Goal: Task Accomplishment & Management: Manage account settings

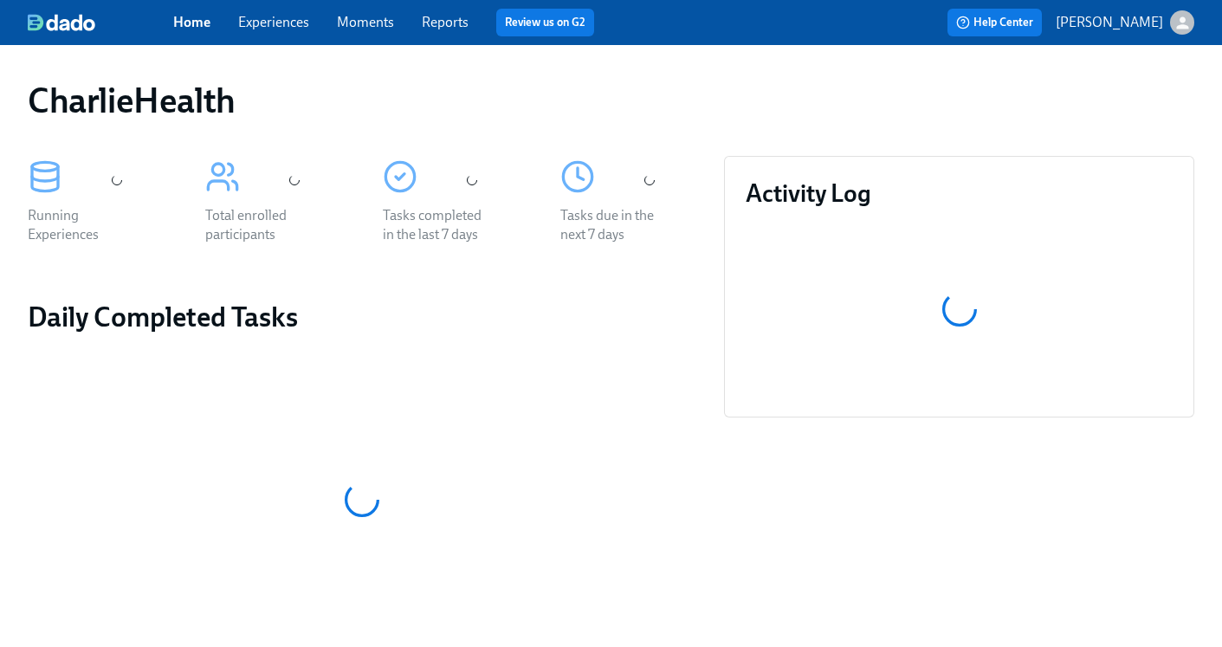
click at [279, 19] on link "Experiences" at bounding box center [273, 22] width 71 height 16
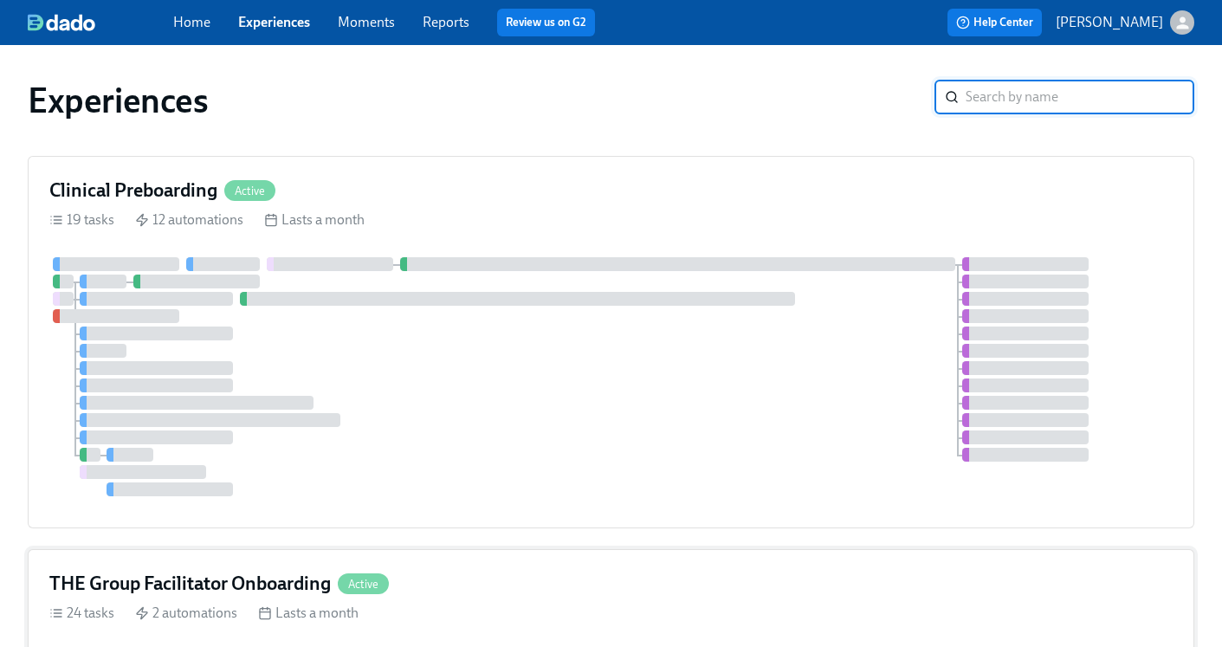
scroll to position [136, 0]
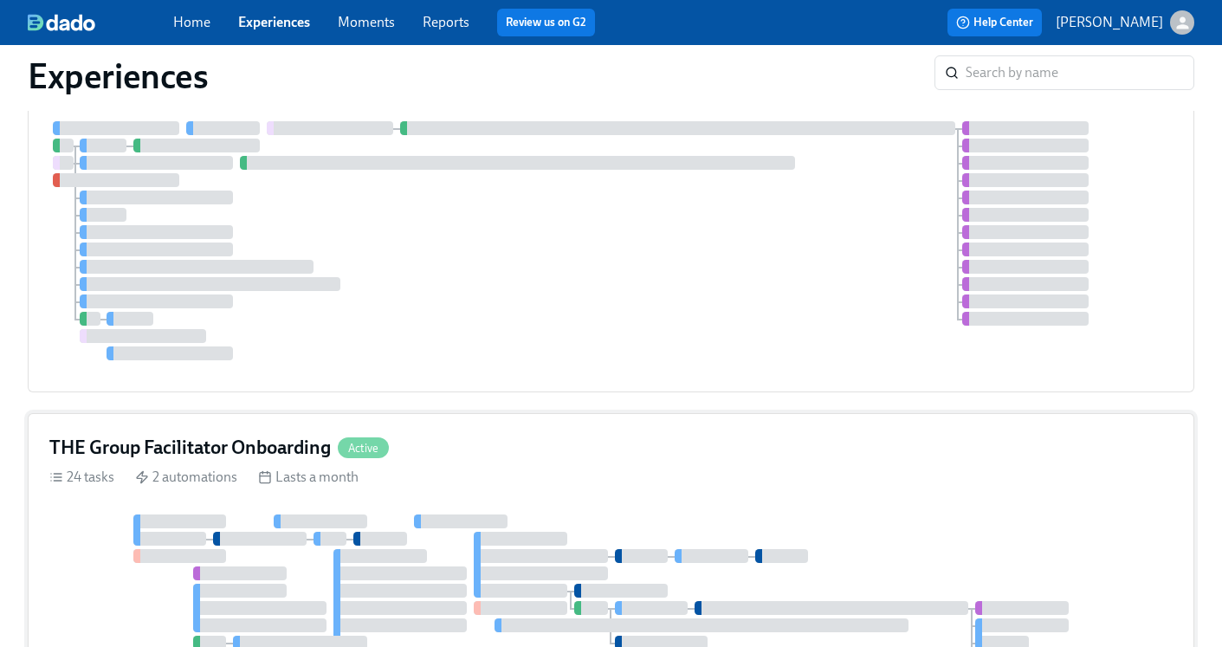
click at [216, 445] on h4 "THE Group Facilitator Onboarding" at bounding box center [189, 448] width 281 height 26
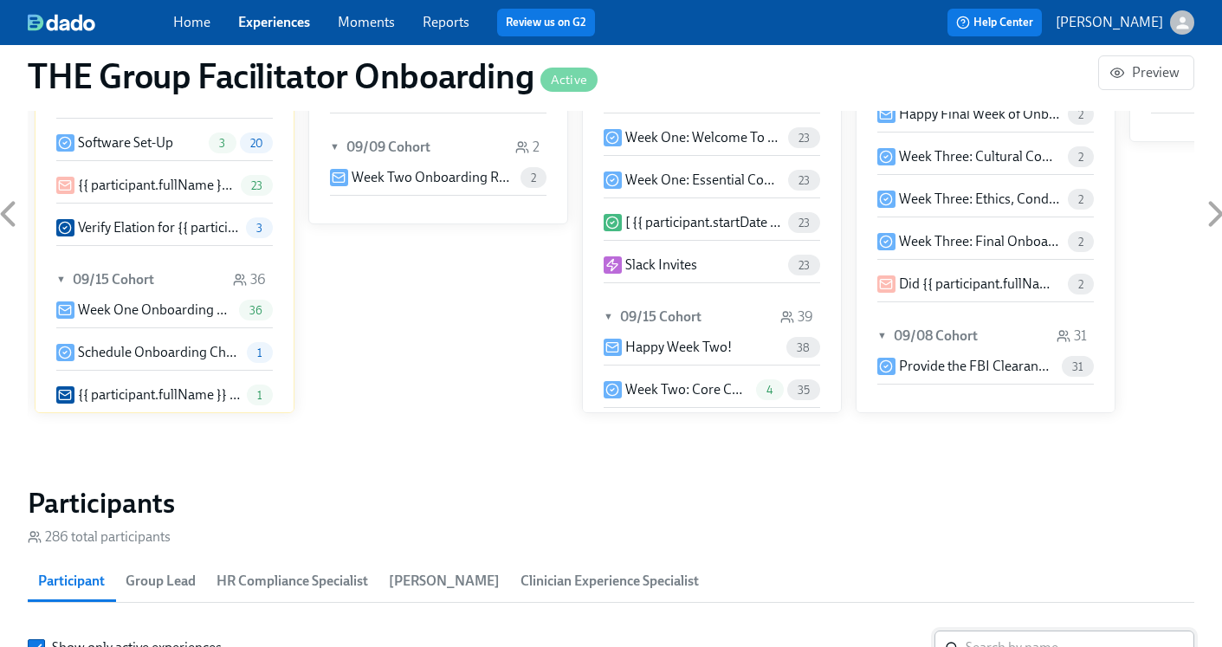
scroll to position [1371, 0]
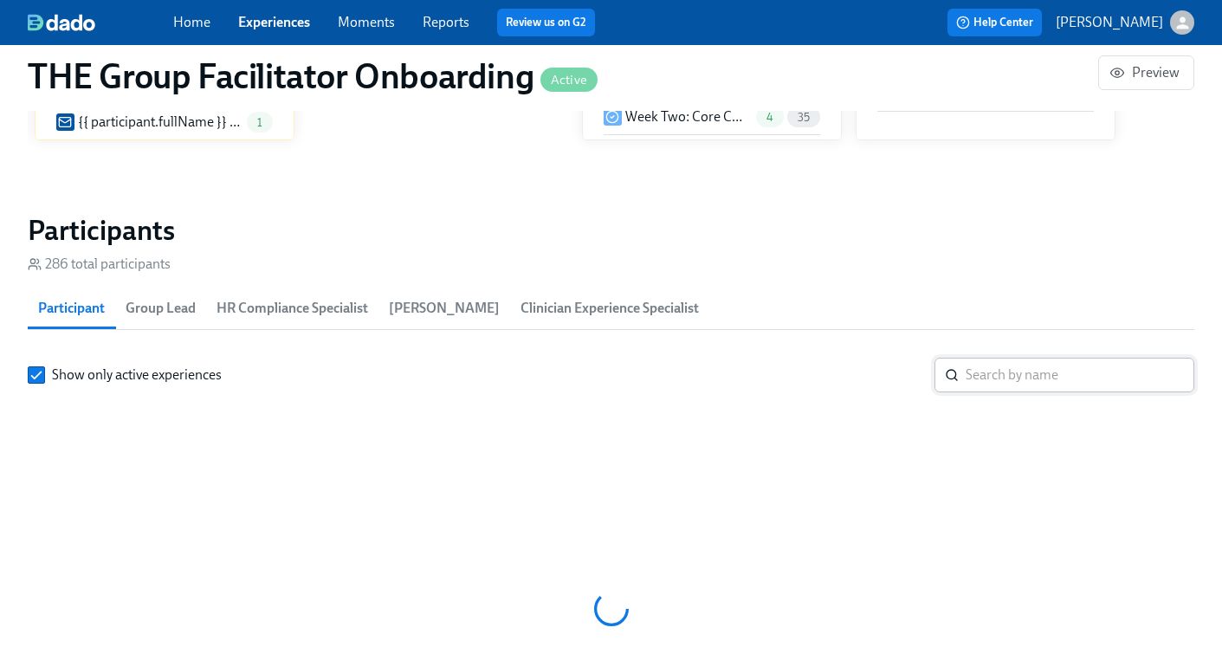
click at [1085, 371] on input "search" at bounding box center [1079, 375] width 229 height 35
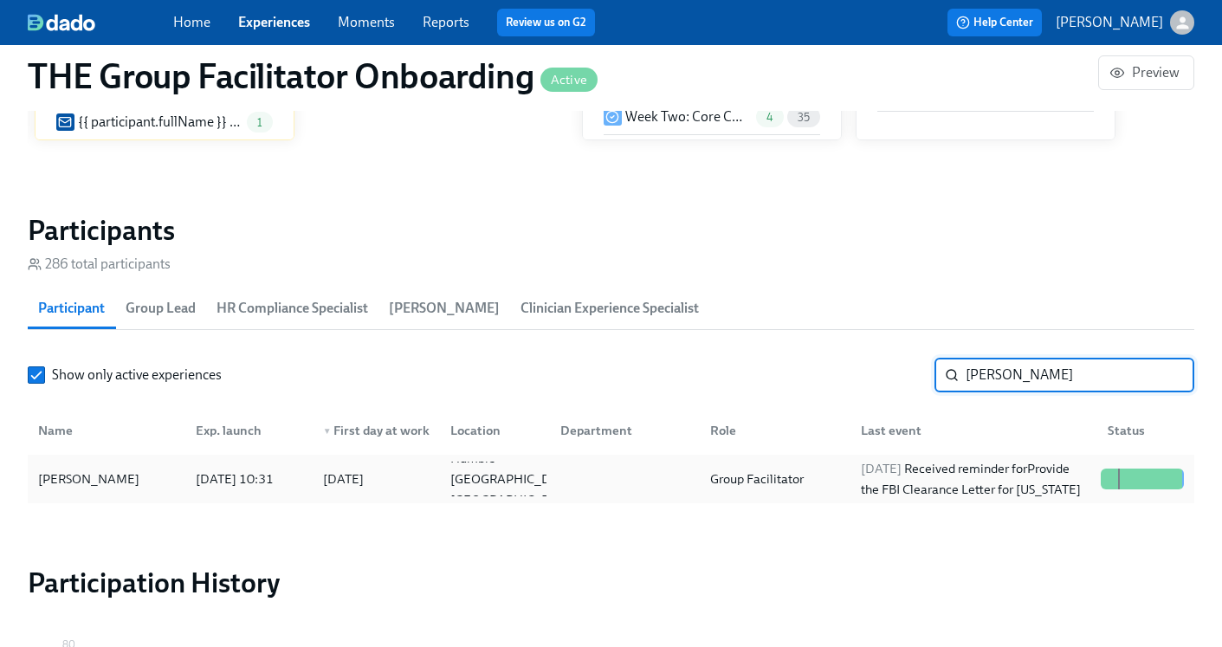
type input "Shana"
click at [808, 481] on div "Group Facilitator" at bounding box center [756, 478] width 107 height 21
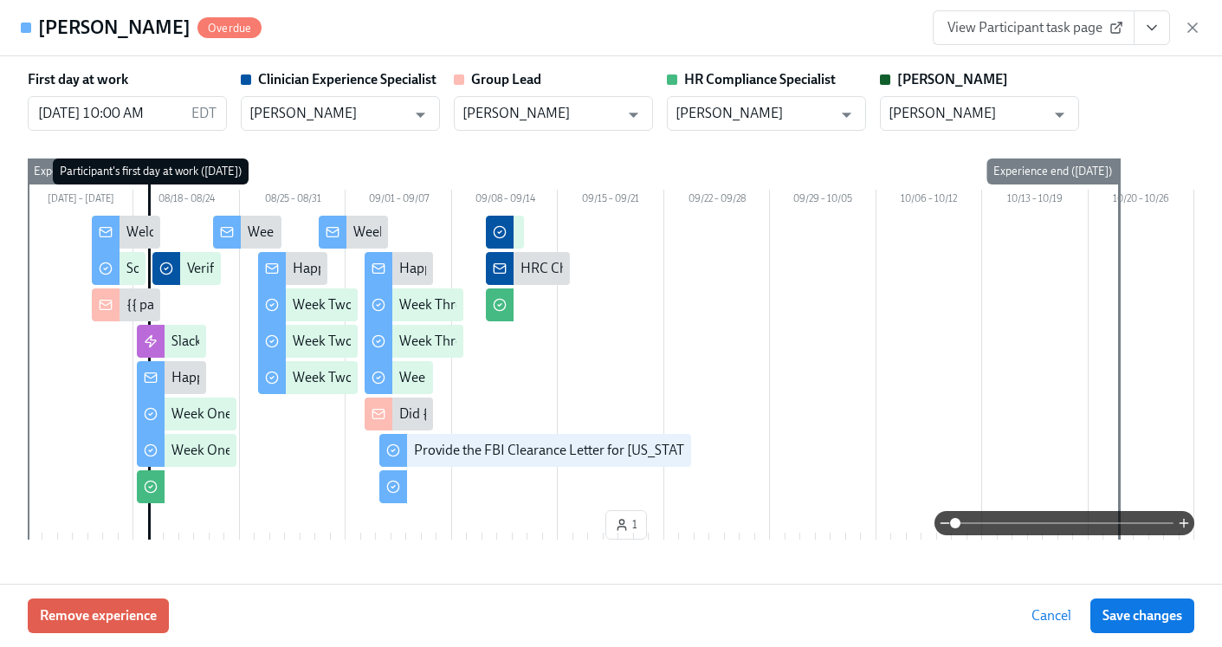
click at [1148, 27] on icon "View task page" at bounding box center [1151, 28] width 9 height 4
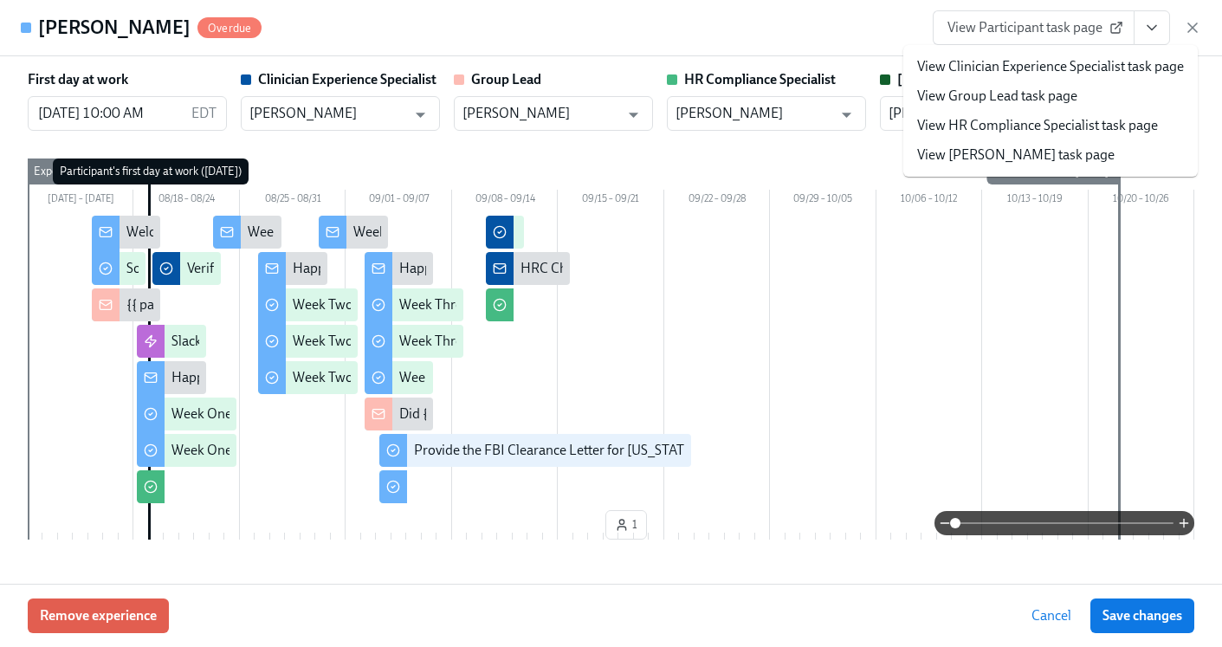
click at [1055, 129] on link "View HR Compliance Specialist task page" at bounding box center [1037, 125] width 241 height 19
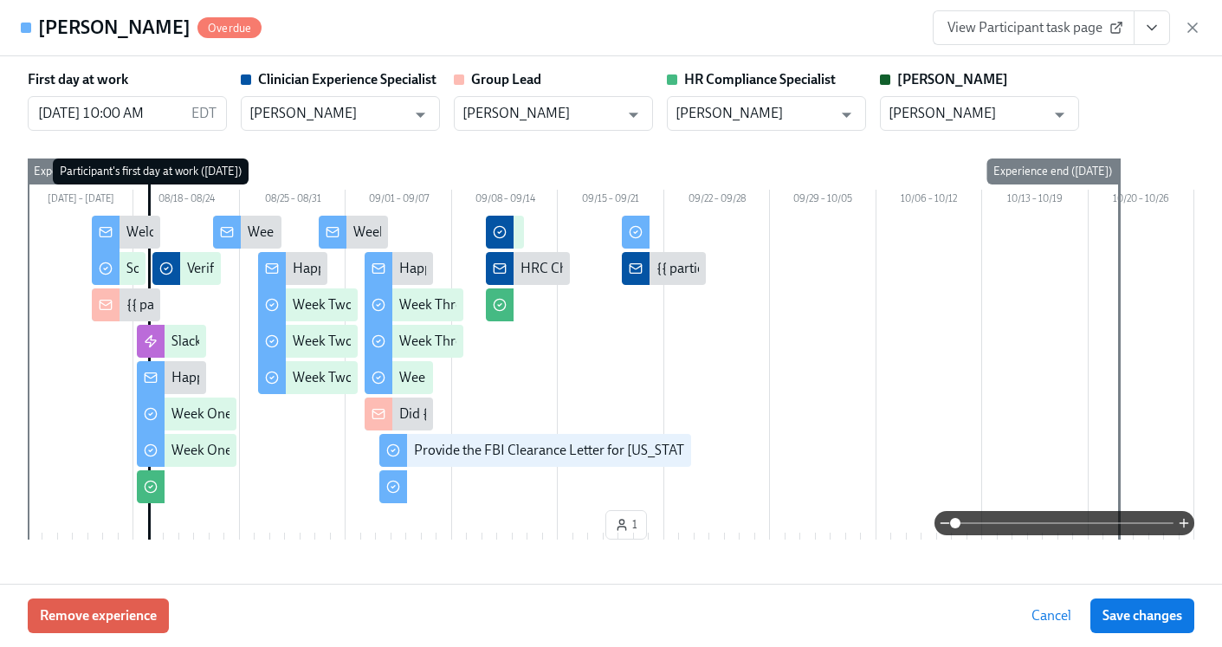
scroll to position [0, 24811]
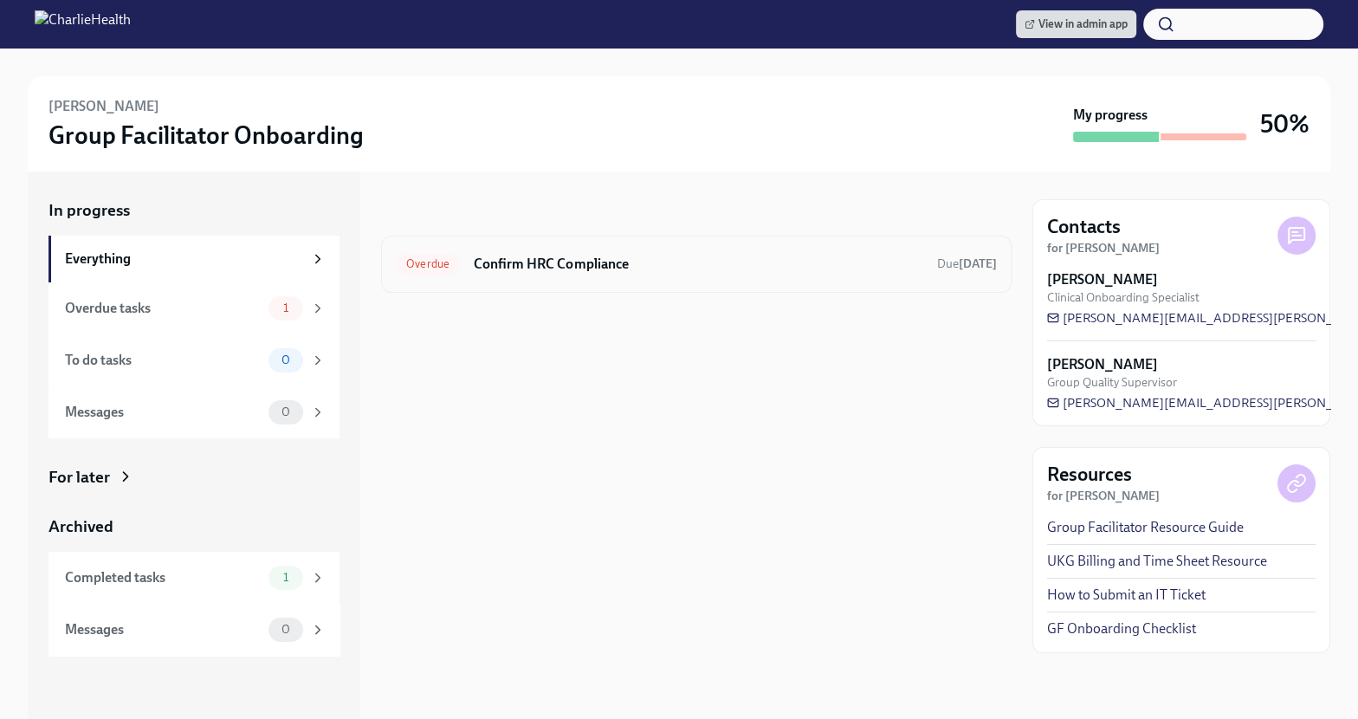
click at [720, 262] on h6 "Confirm HRC Compliance" at bounding box center [698, 264] width 449 height 19
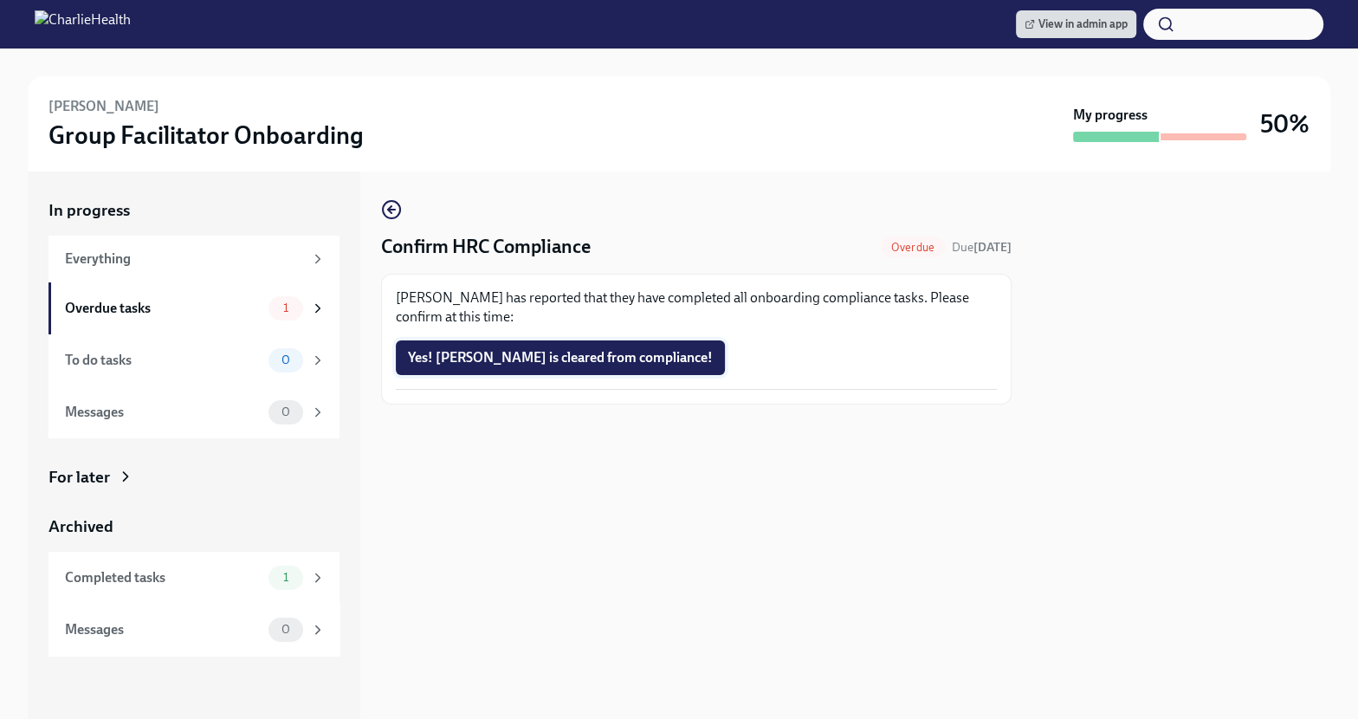
click at [569, 362] on span "Yes! Shana is cleared from compliance!" at bounding box center [560, 357] width 305 height 17
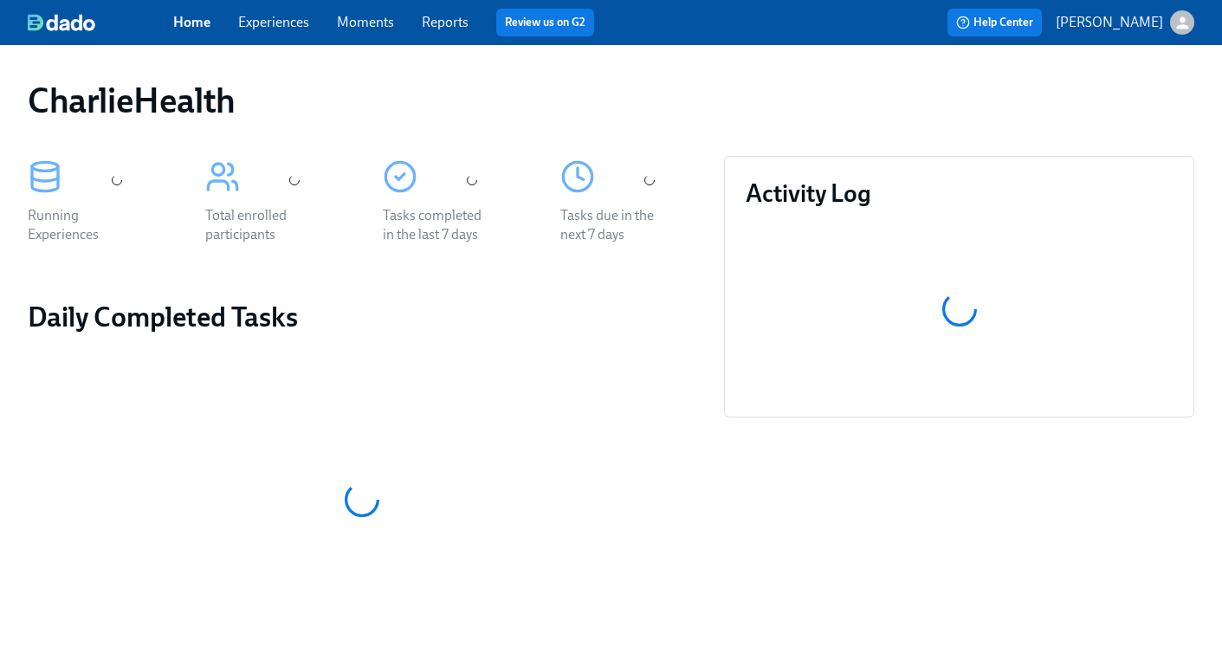
click at [255, 25] on link "Experiences" at bounding box center [273, 22] width 71 height 16
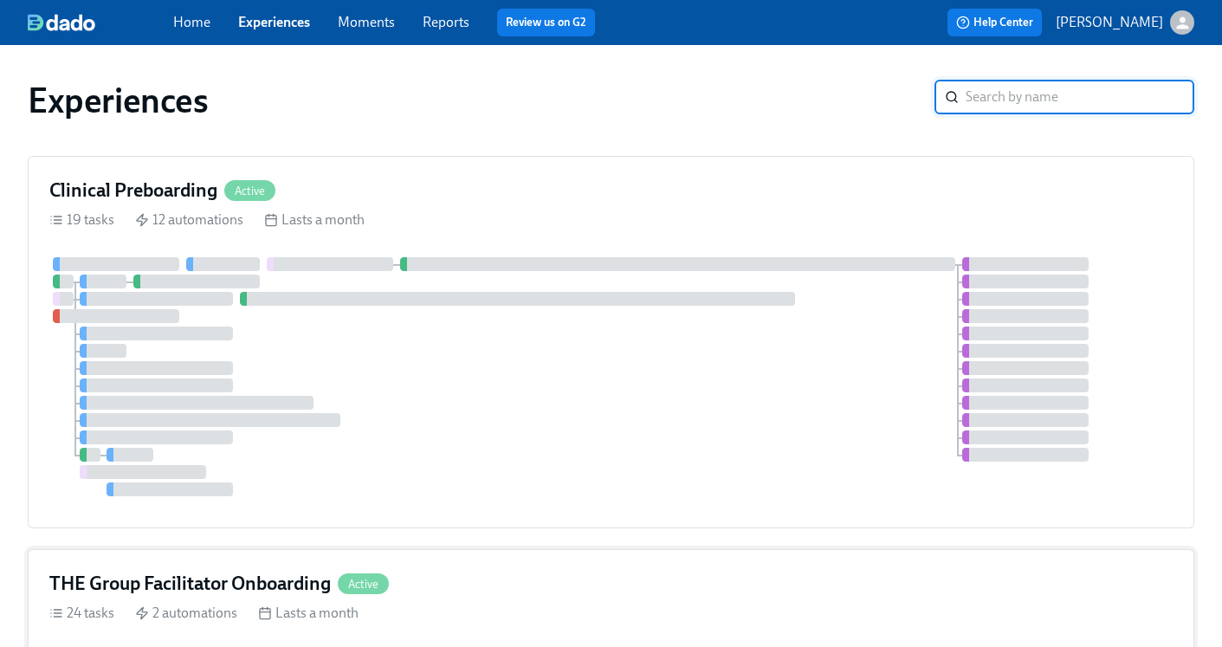
click at [164, 579] on h4 "THE Group Facilitator Onboarding" at bounding box center [189, 584] width 281 height 26
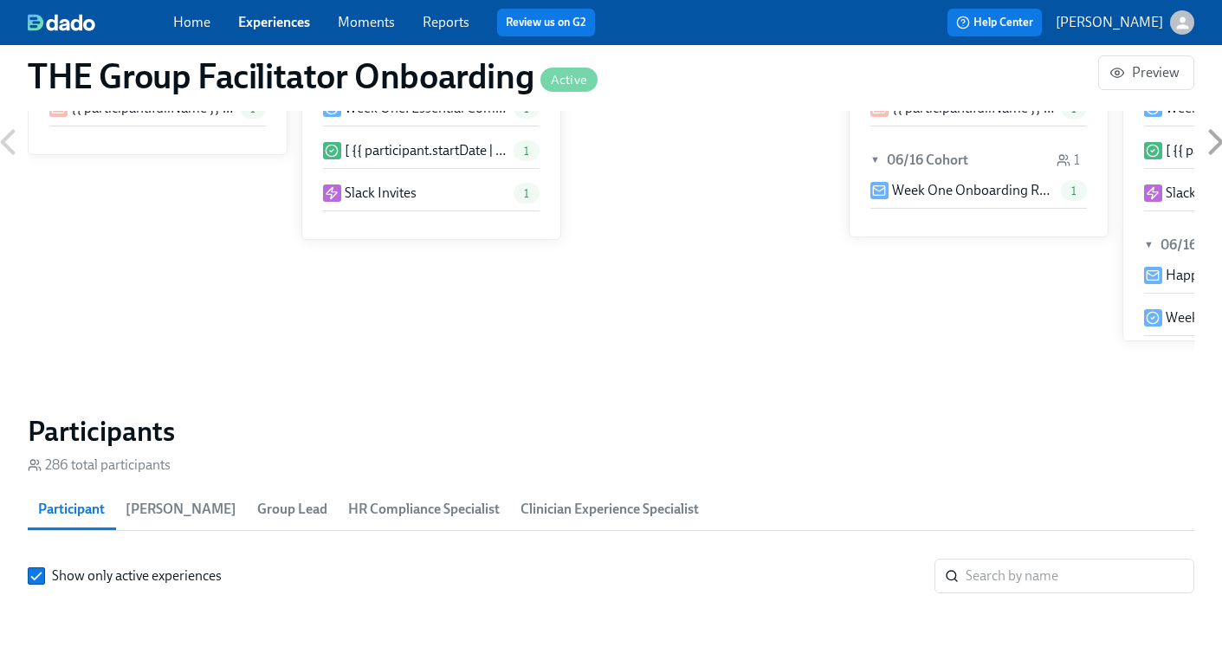
scroll to position [1186, 0]
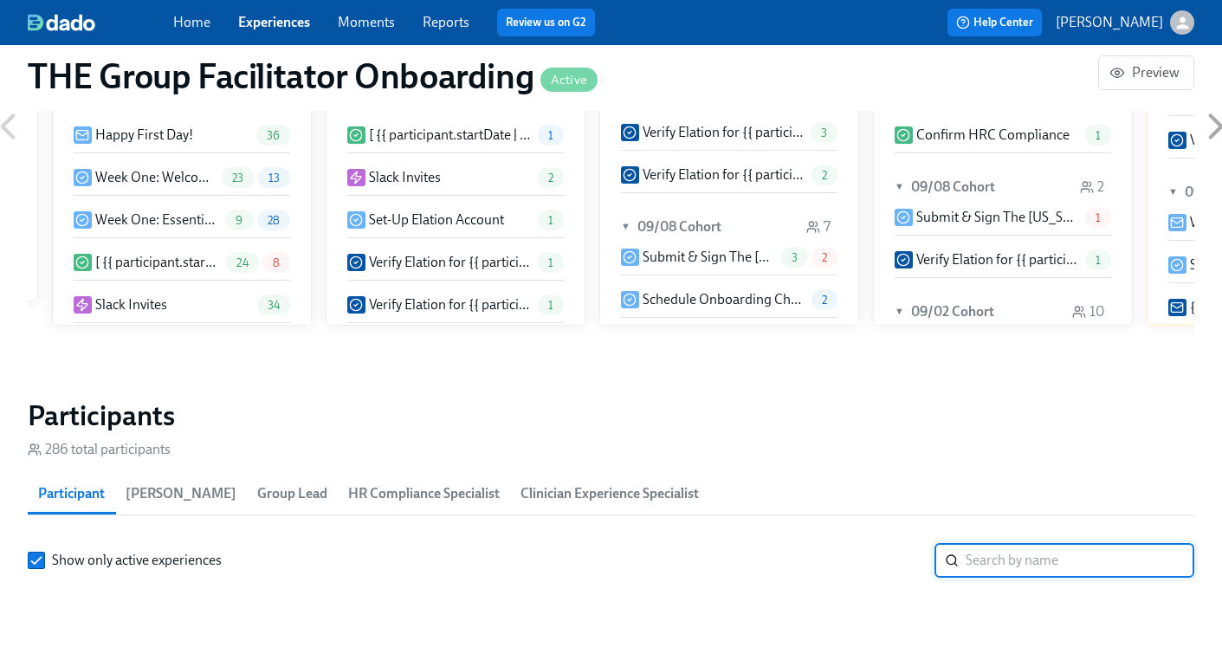
click at [1011, 563] on input "search" at bounding box center [1079, 560] width 229 height 35
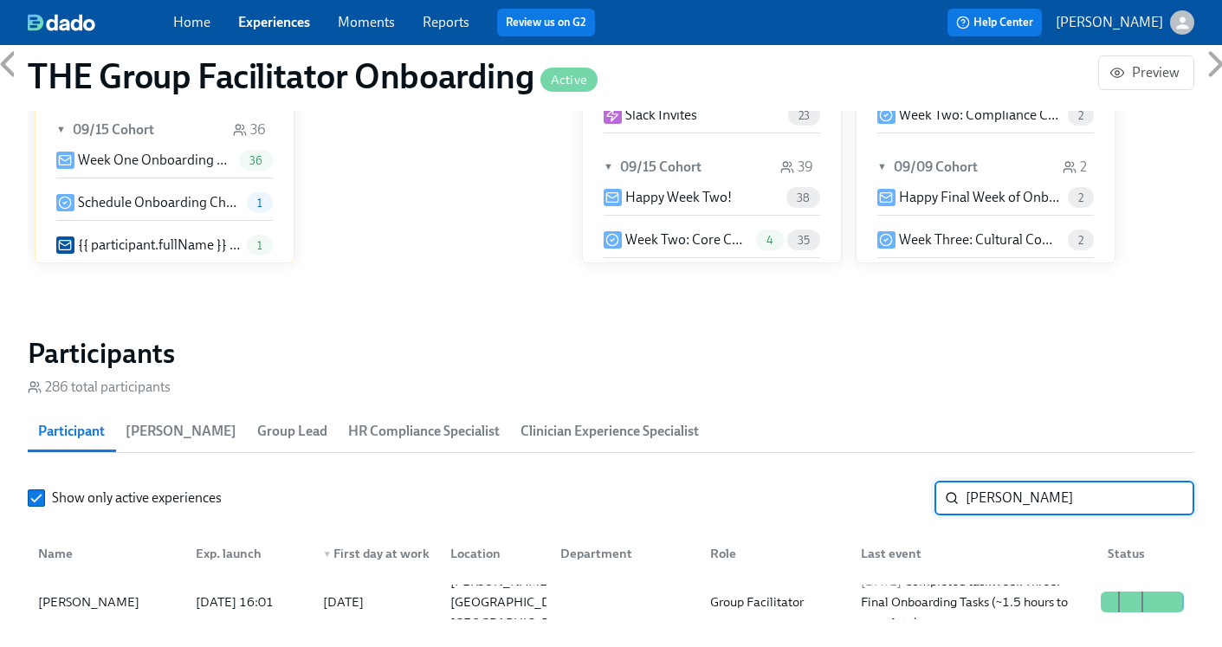
scroll to position [1328, 0]
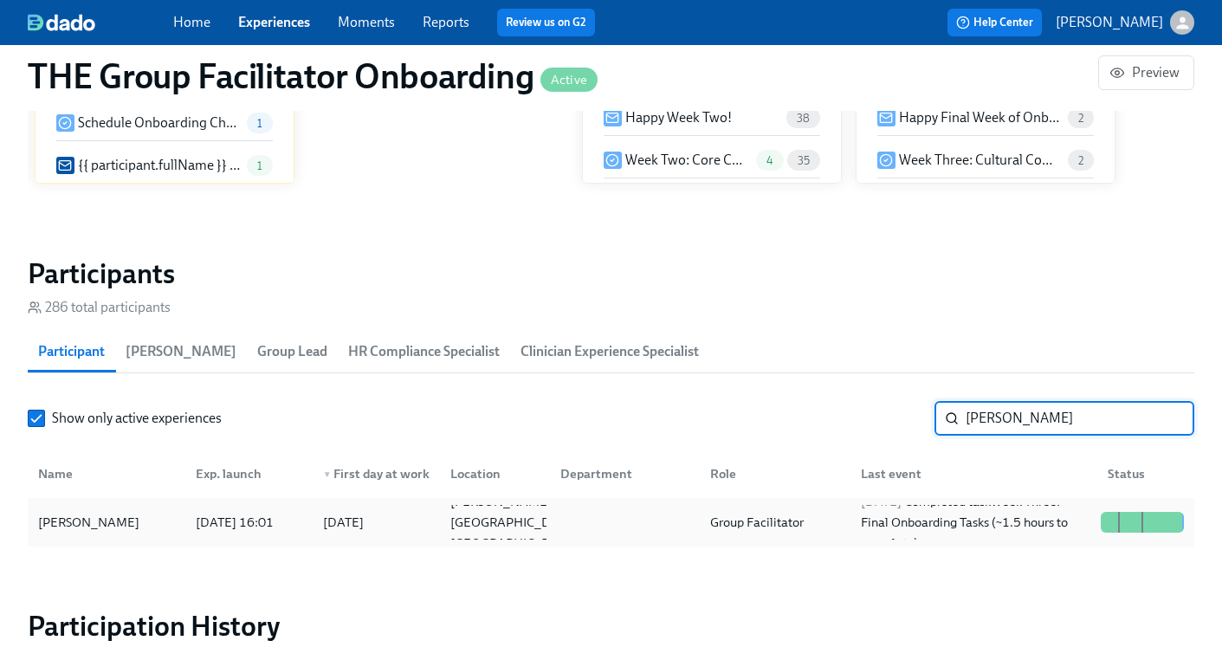
click at [756, 529] on div "Group Facilitator" at bounding box center [756, 522] width 107 height 21
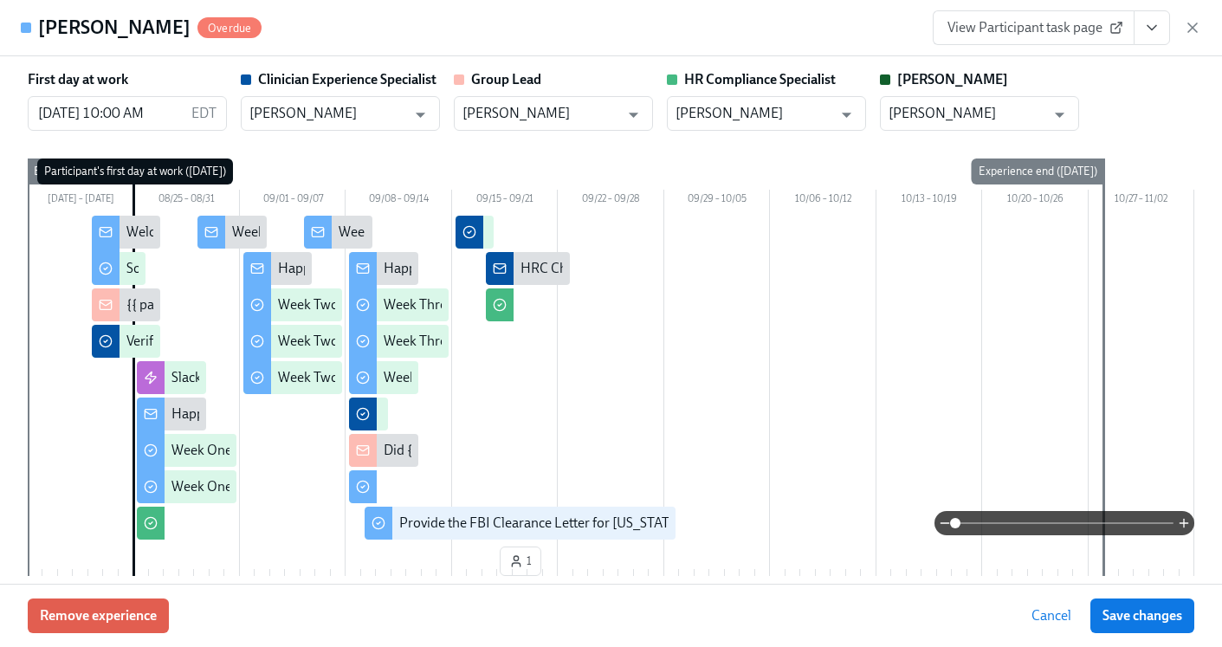
click at [1143, 42] on button "View task page" at bounding box center [1151, 27] width 36 height 35
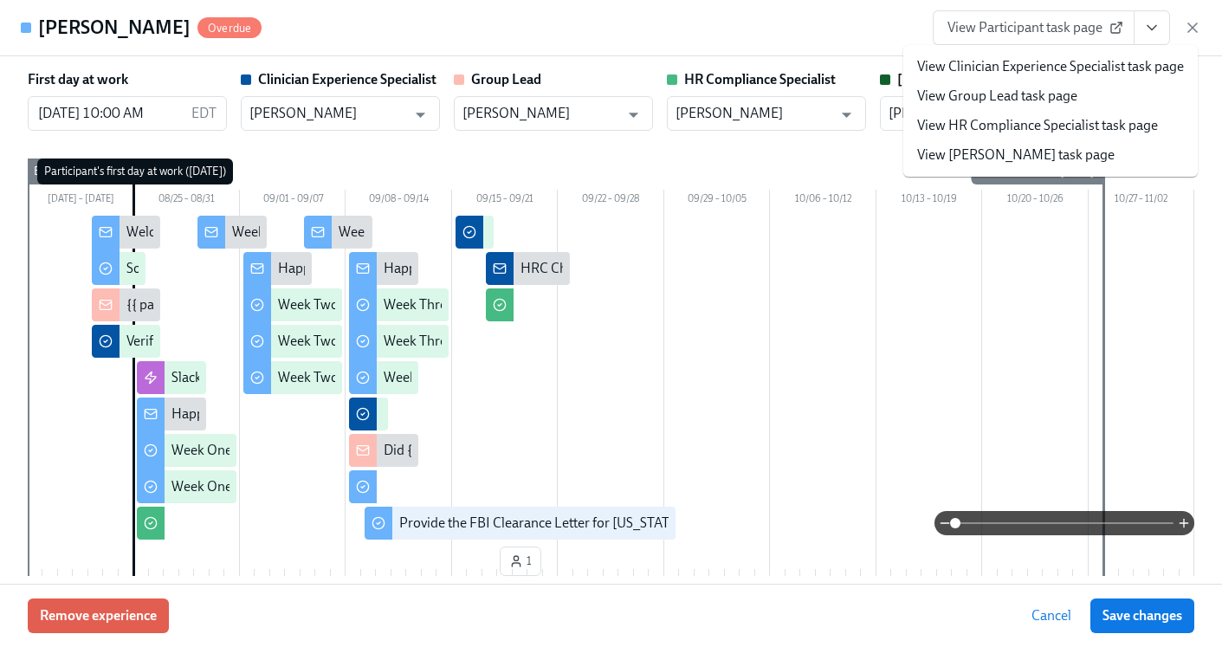
click at [1039, 126] on link "View HR Compliance Specialist task page" at bounding box center [1037, 125] width 241 height 19
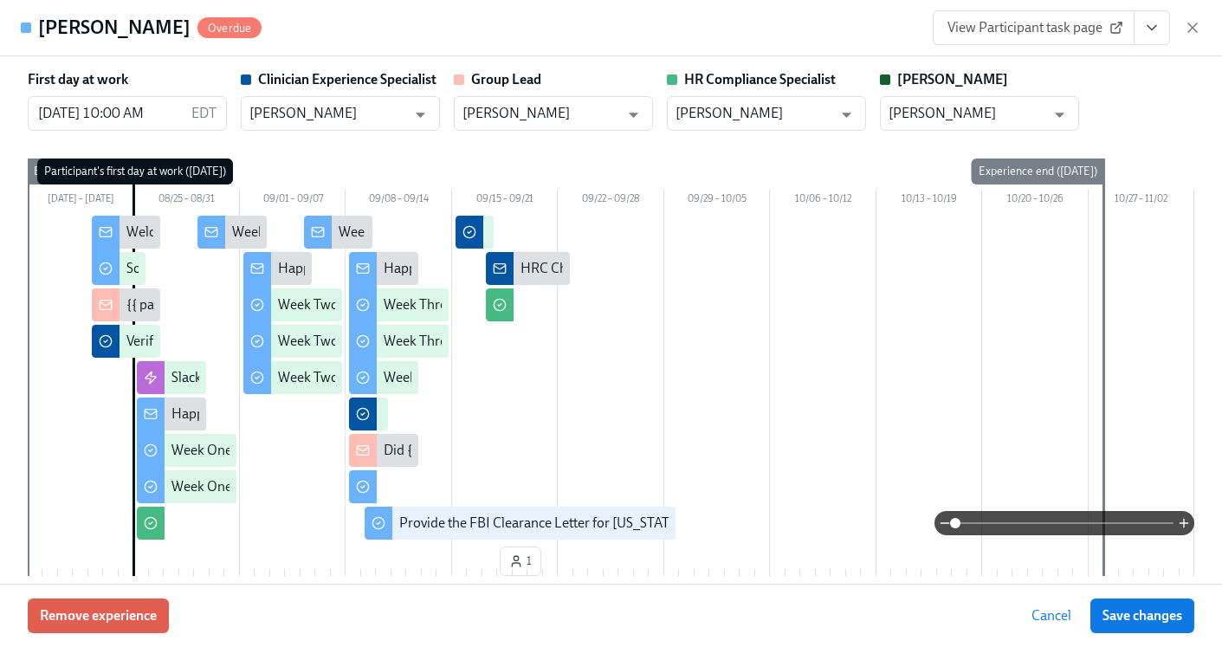
scroll to position [0, 24811]
click at [1190, 37] on div "View Participant task page" at bounding box center [1066, 27] width 268 height 35
click at [1190, 29] on icon "button" at bounding box center [1192, 27] width 9 height 9
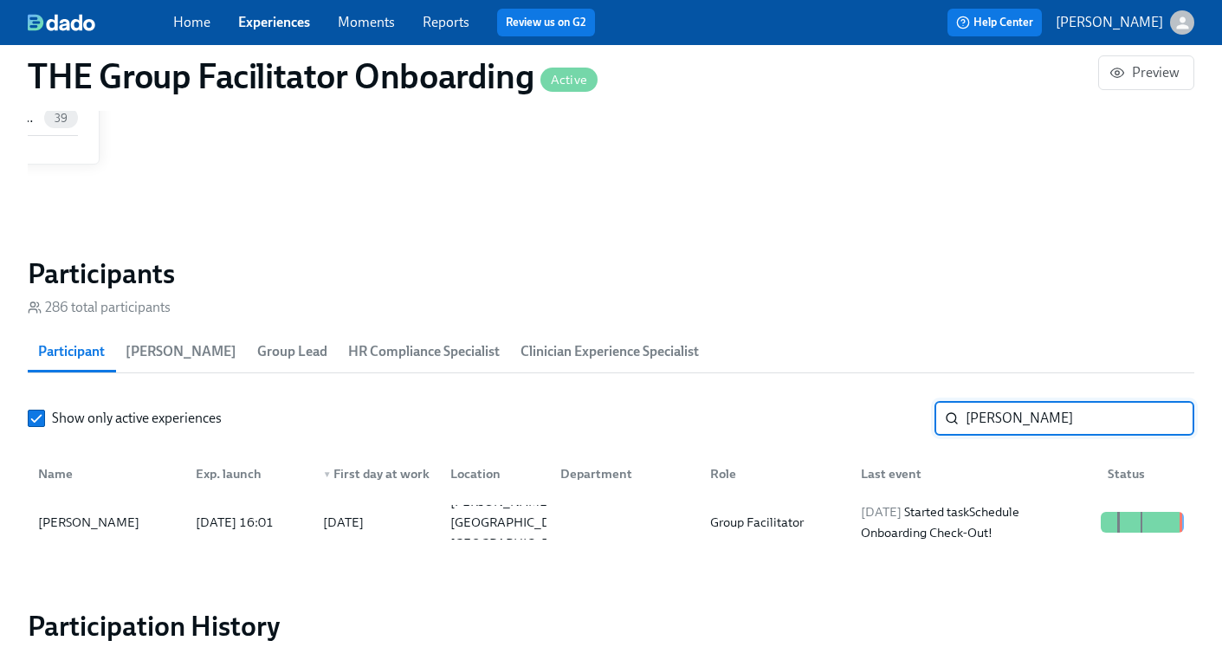
drag, startPoint x: 1020, startPoint y: 423, endPoint x: 809, endPoint y: 412, distance: 211.5
click at [809, 412] on div "Show only active experiences Ranny ​" at bounding box center [611, 418] width 1166 height 35
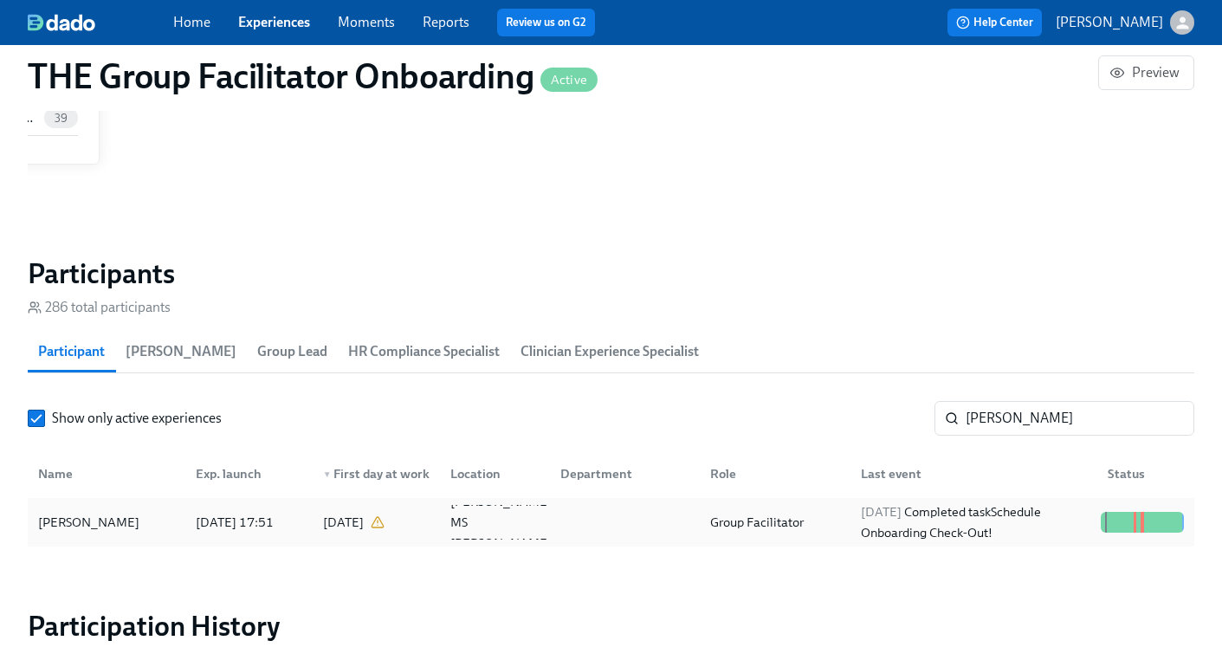
click at [693, 514] on div at bounding box center [621, 522] width 151 height 35
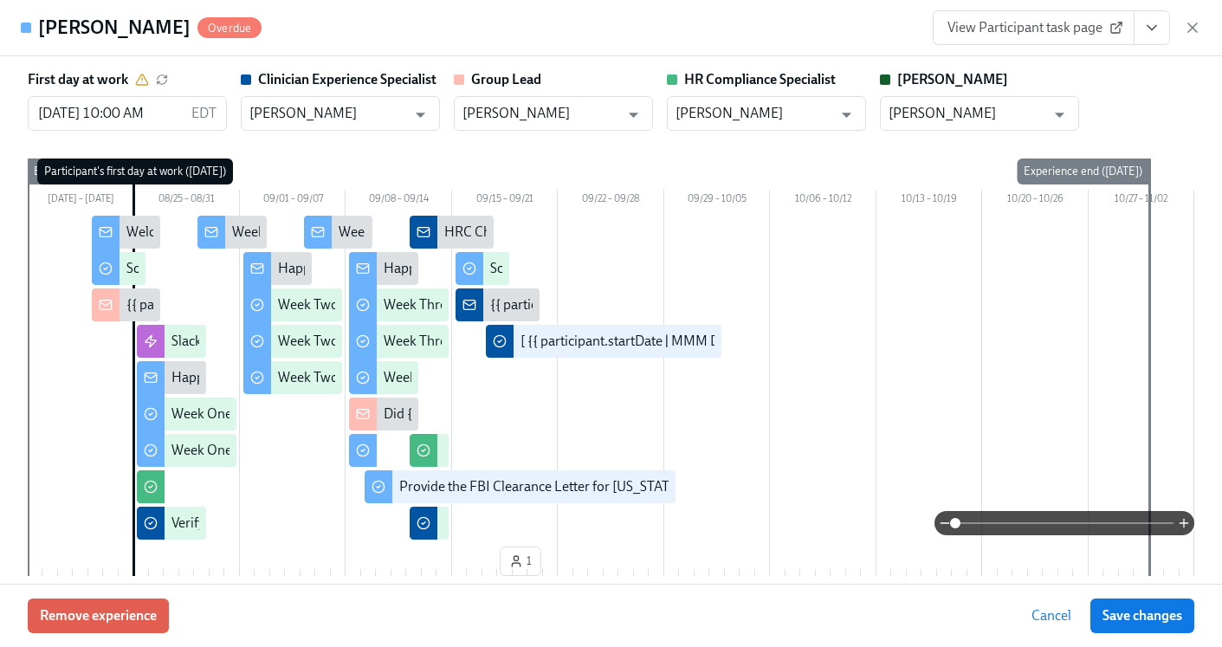
click at [1157, 29] on icon "View task page" at bounding box center [1151, 27] width 17 height 17
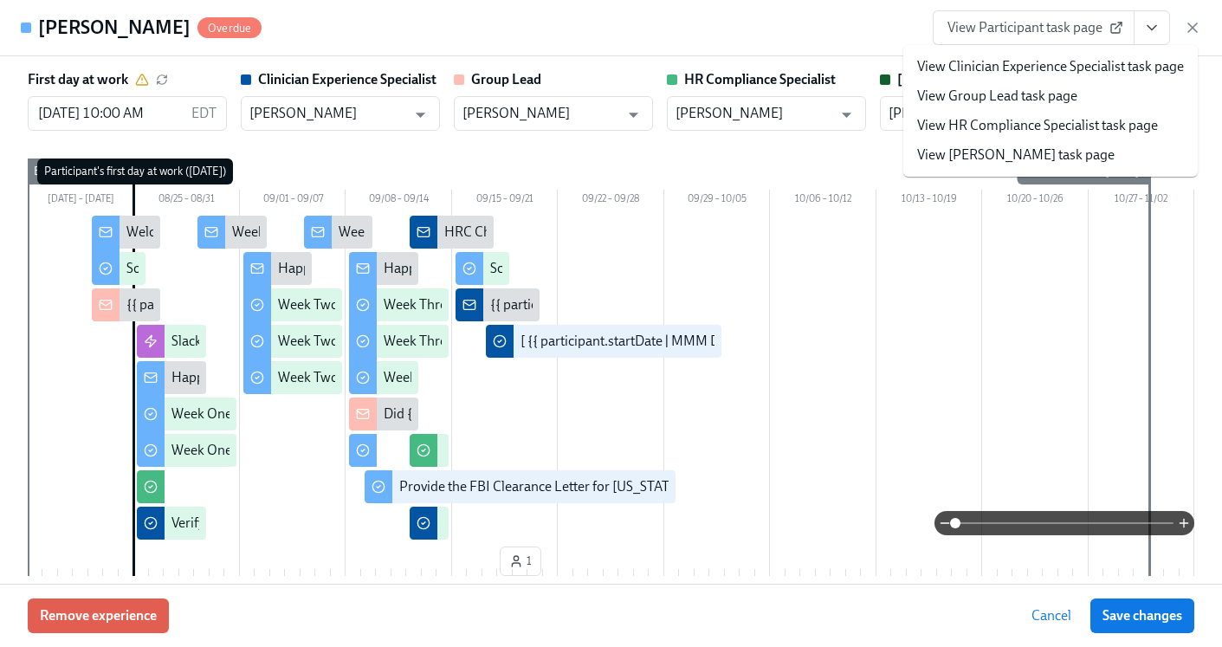
click at [1066, 129] on link "View HR Compliance Specialist task page" at bounding box center [1037, 125] width 241 height 19
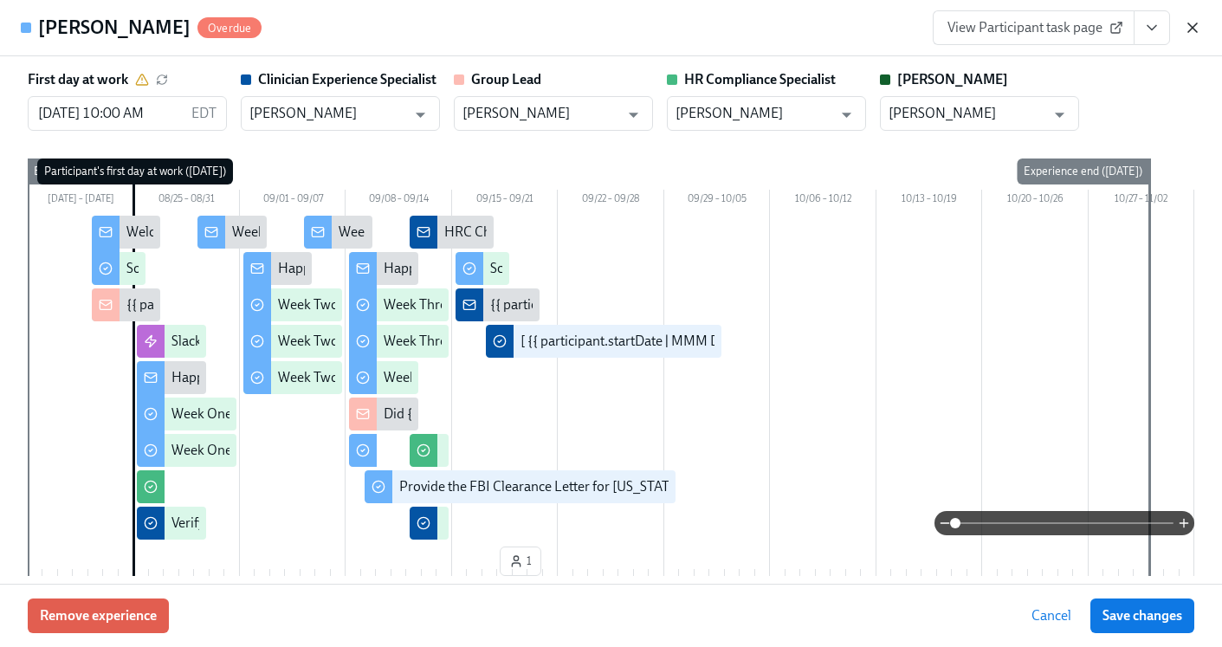
click at [1200, 29] on icon "button" at bounding box center [1192, 27] width 17 height 17
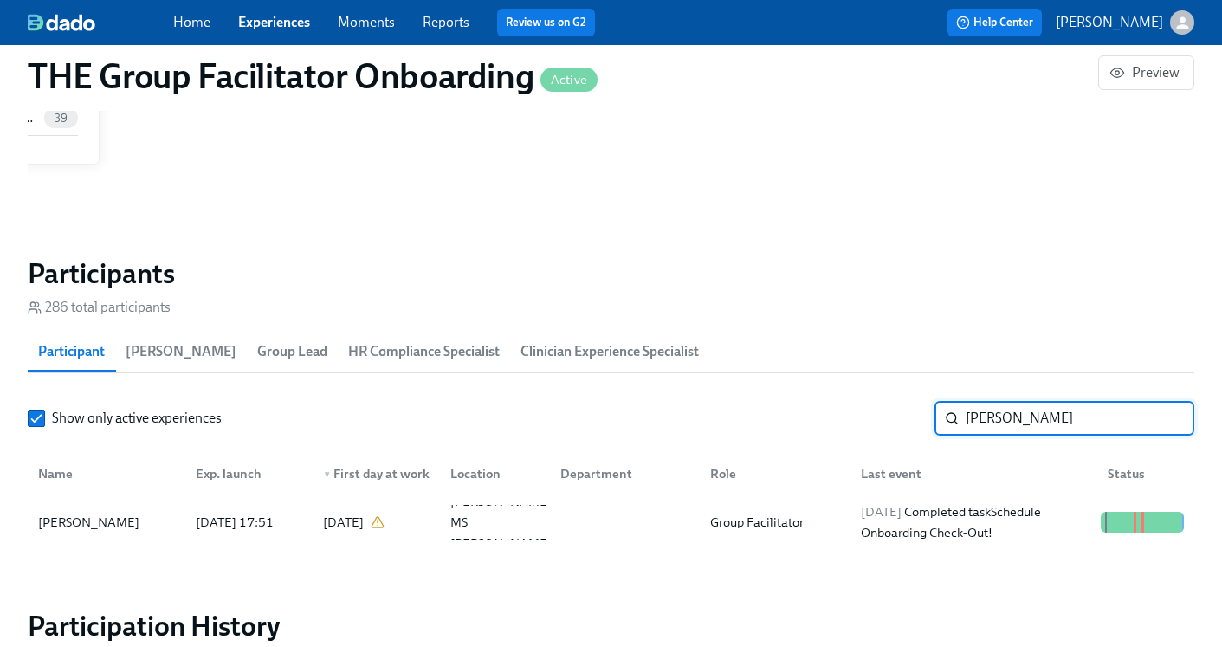
drag, startPoint x: 1054, startPoint y: 407, endPoint x: 1056, endPoint y: 429, distance: 22.7
click at [1056, 429] on input "Gillum" at bounding box center [1079, 418] width 229 height 35
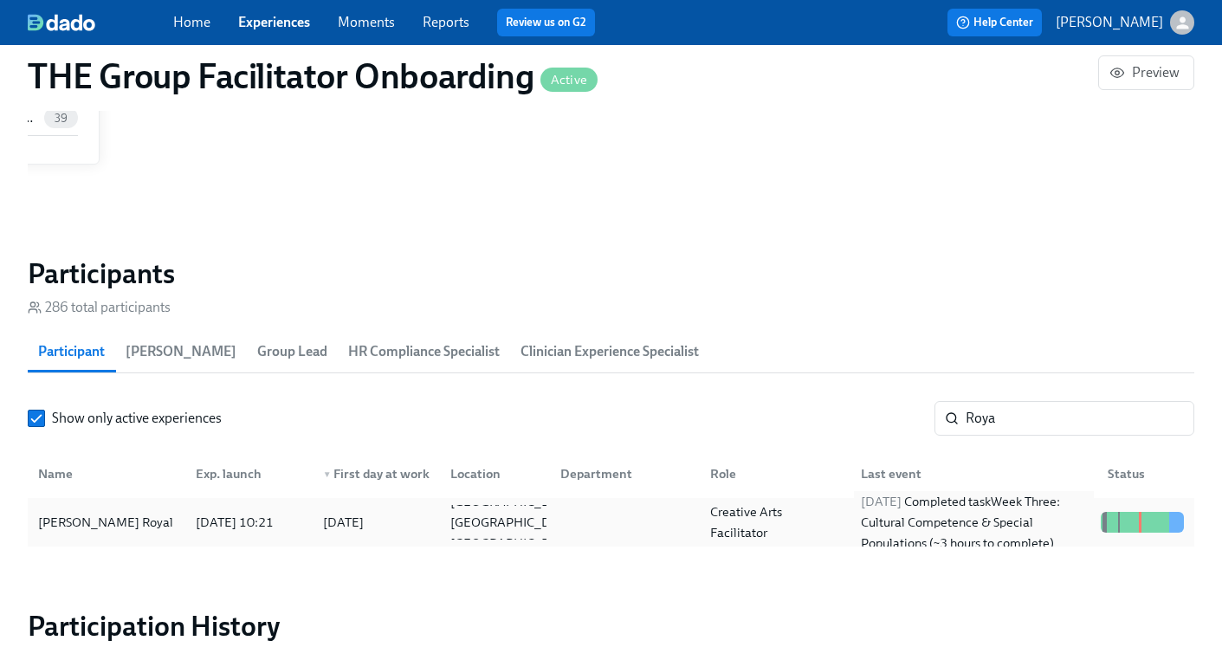
click at [899, 516] on div "2025/09/18 Completed task Week Three: Cultural Competence & Special Populations…" at bounding box center [974, 522] width 240 height 62
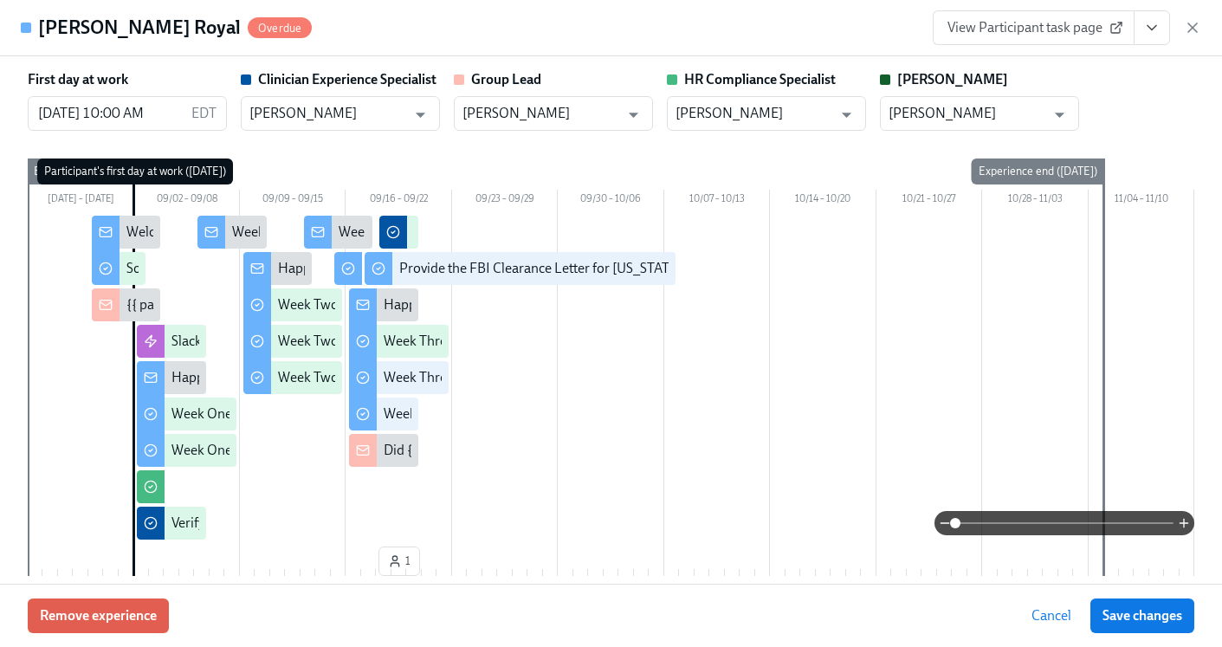
click at [1152, 35] on icon "View task page" at bounding box center [1151, 27] width 17 height 17
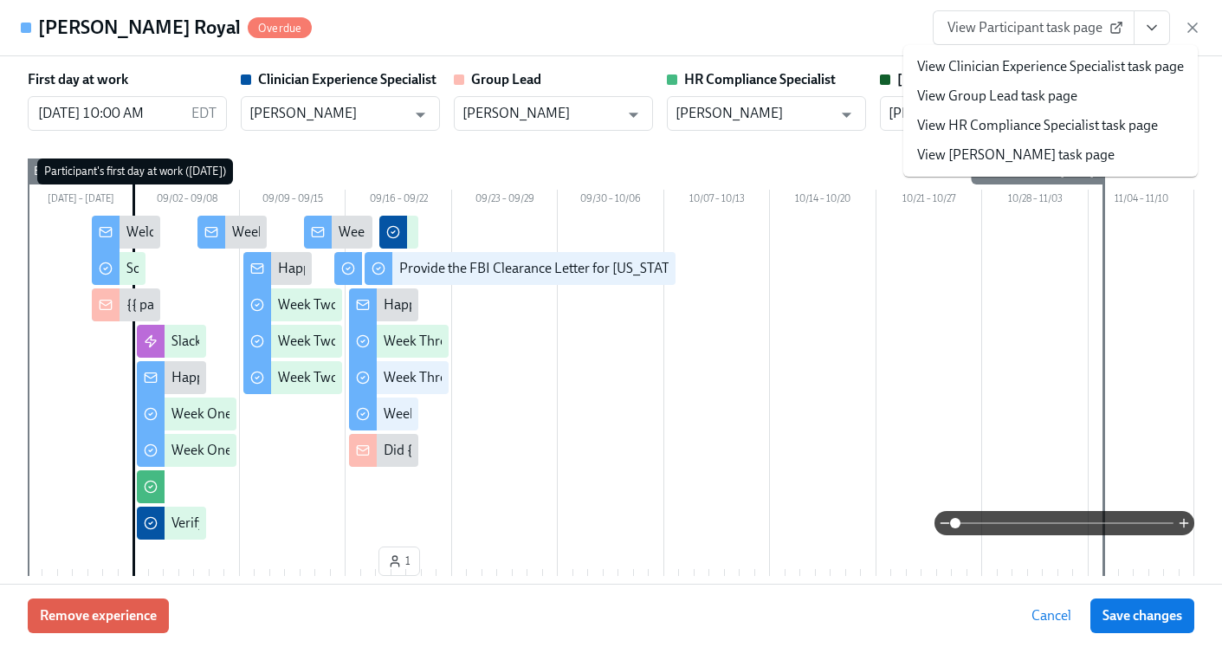
click at [1020, 132] on link "View HR Compliance Specialist task page" at bounding box center [1037, 125] width 241 height 19
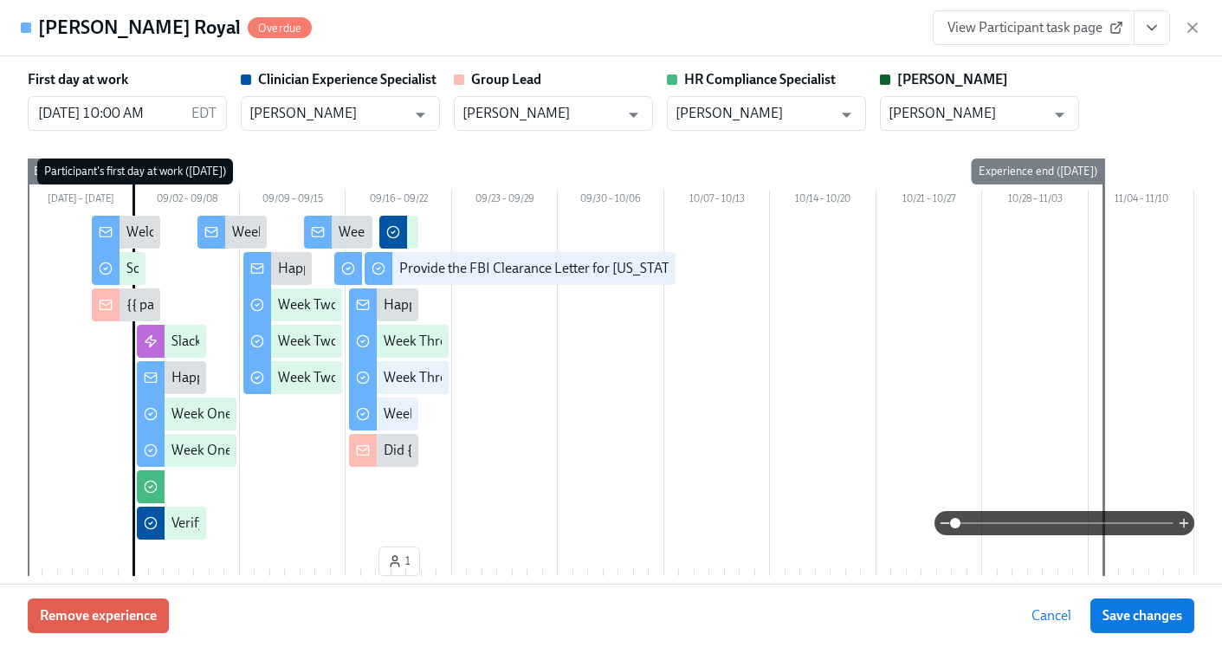
click at [1190, 27] on icon "button" at bounding box center [1192, 27] width 17 height 17
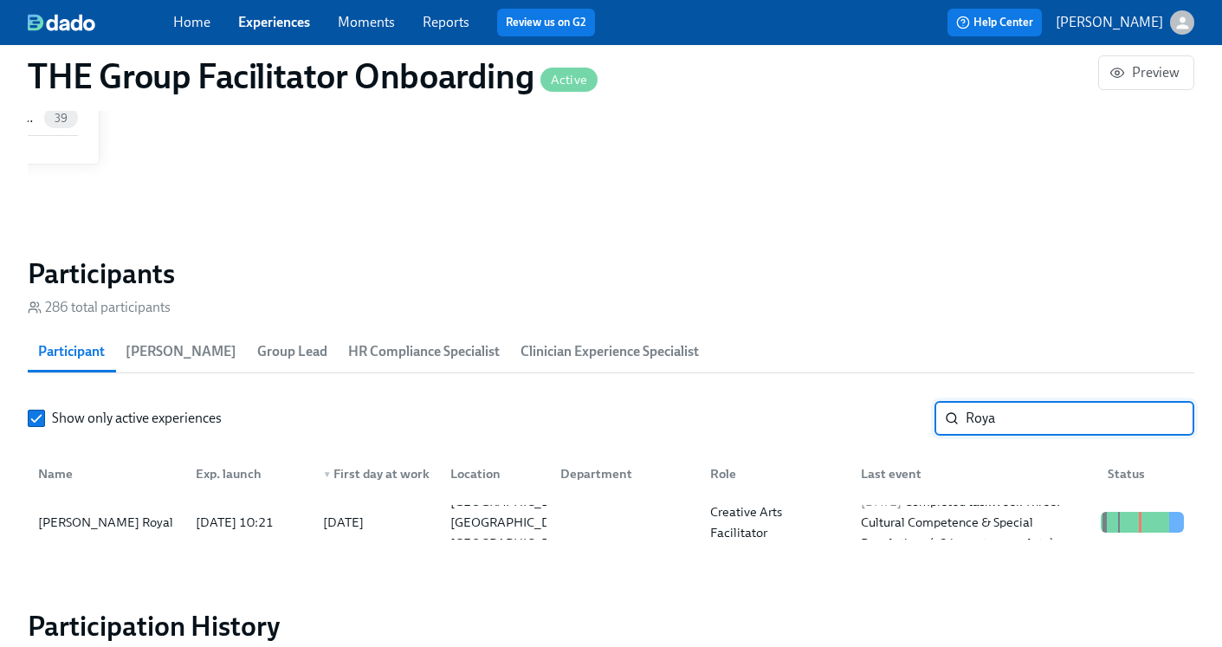
drag, startPoint x: 1057, startPoint y: 419, endPoint x: 871, endPoint y: 417, distance: 186.2
click at [873, 417] on div "Show only active experiences Roya ​" at bounding box center [611, 418] width 1166 height 35
type input "Shana"
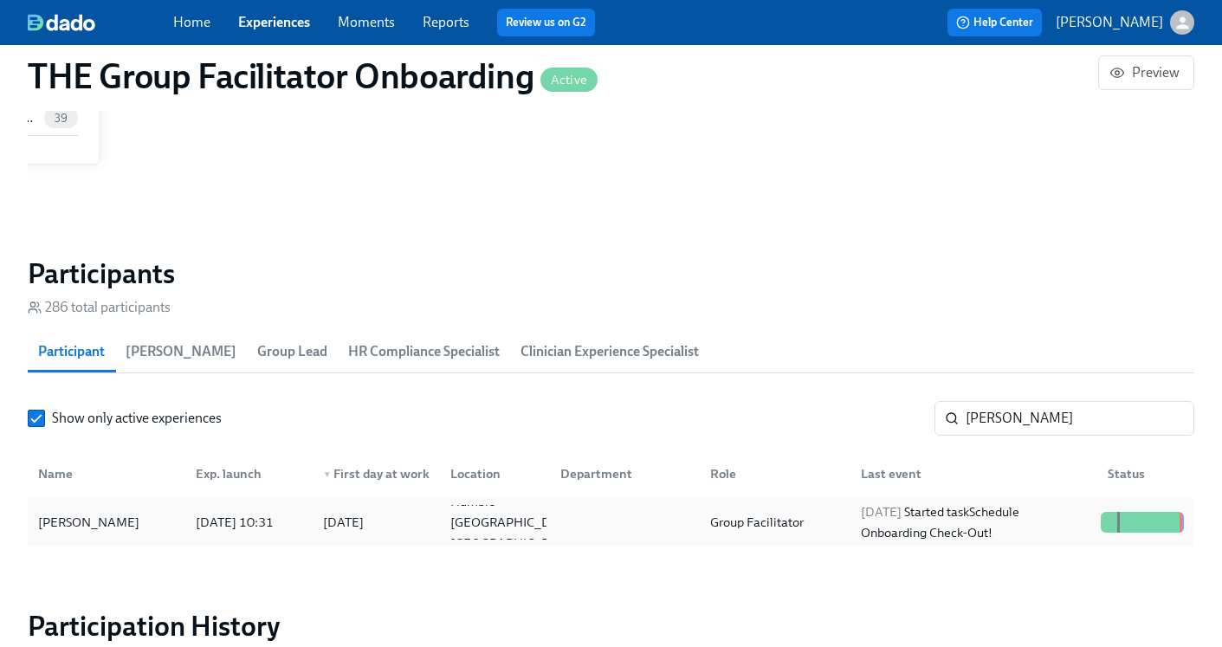
click at [790, 522] on div "Group Facilitator" at bounding box center [756, 522] width 107 height 21
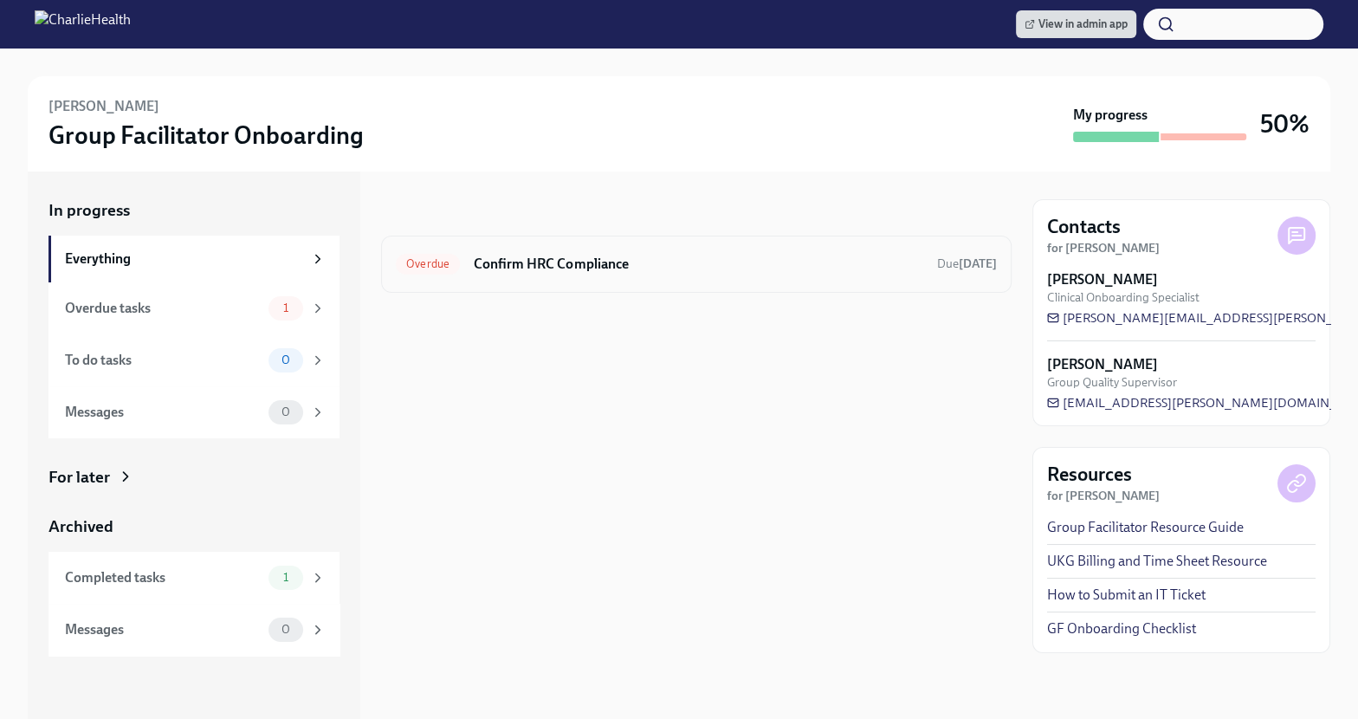
click at [807, 268] on h6 "Confirm HRC Compliance" at bounding box center [698, 264] width 449 height 19
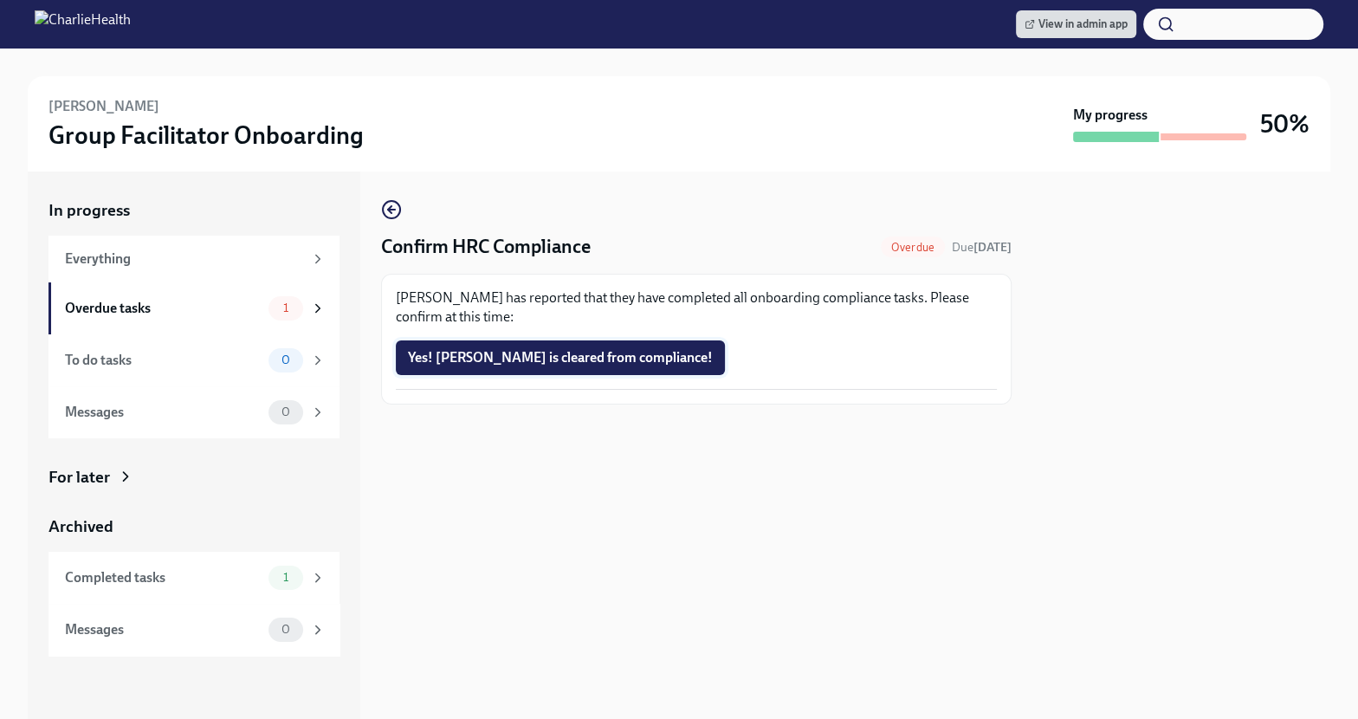
click at [597, 362] on span "Yes! Ranny is cleared from compliance!" at bounding box center [560, 357] width 305 height 17
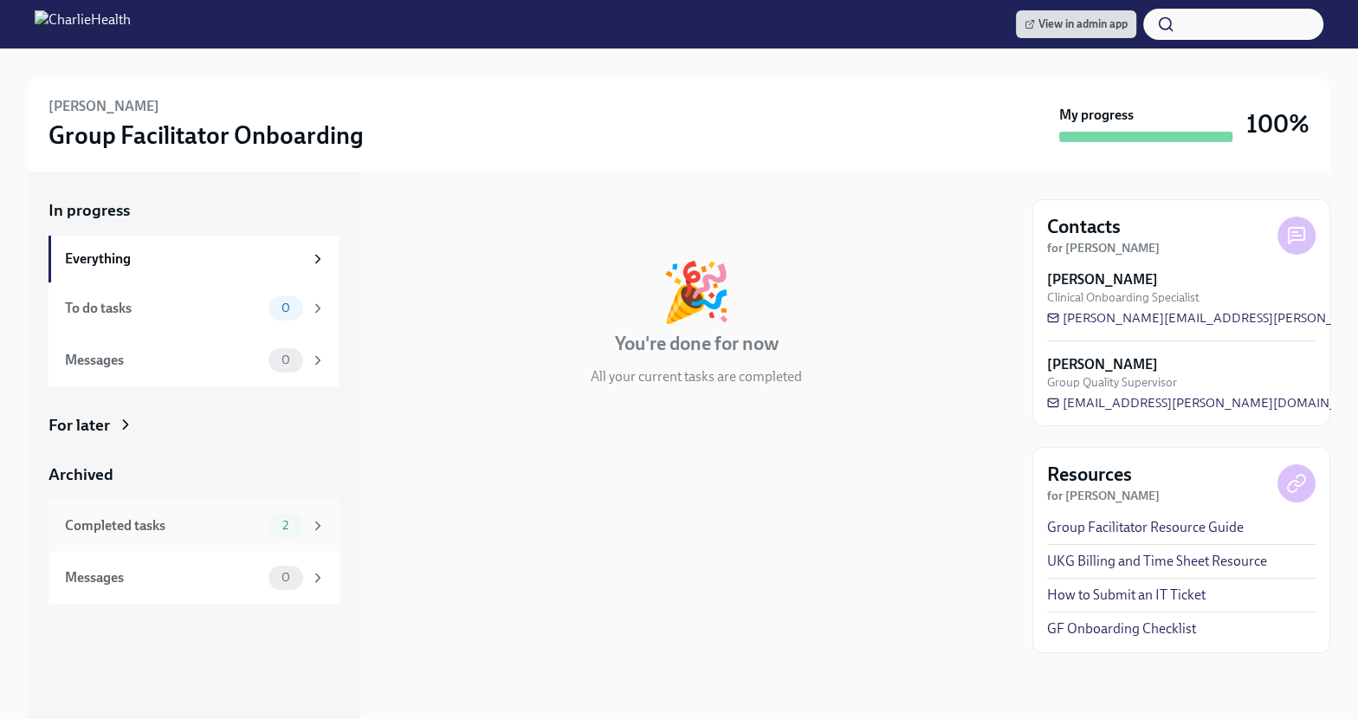
click at [141, 534] on div "Completed tasks" at bounding box center [163, 525] width 197 height 19
click at [176, 513] on div "Completed tasks 1" at bounding box center [195, 525] width 261 height 24
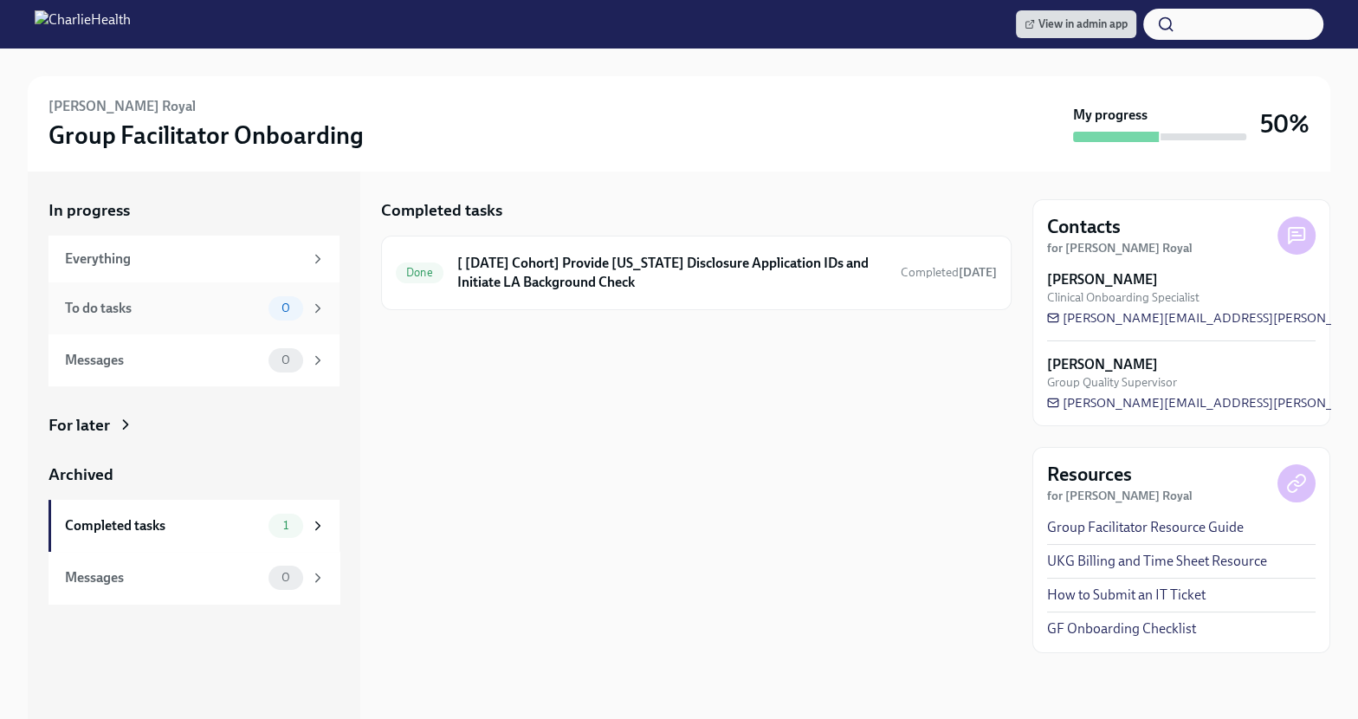
click at [196, 316] on div "To do tasks" at bounding box center [163, 308] width 197 height 19
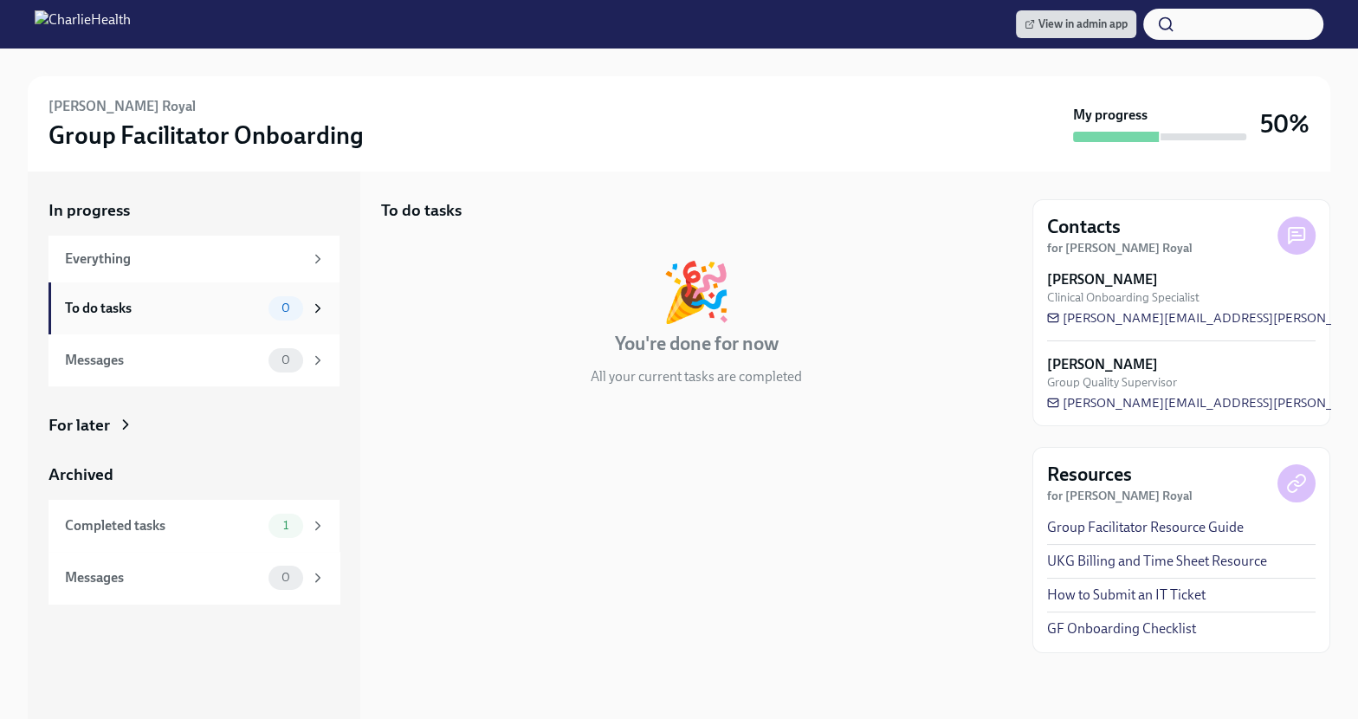
click at [194, 306] on div "To do tasks" at bounding box center [163, 308] width 197 height 19
